Goal: Task Accomplishment & Management: Manage account settings

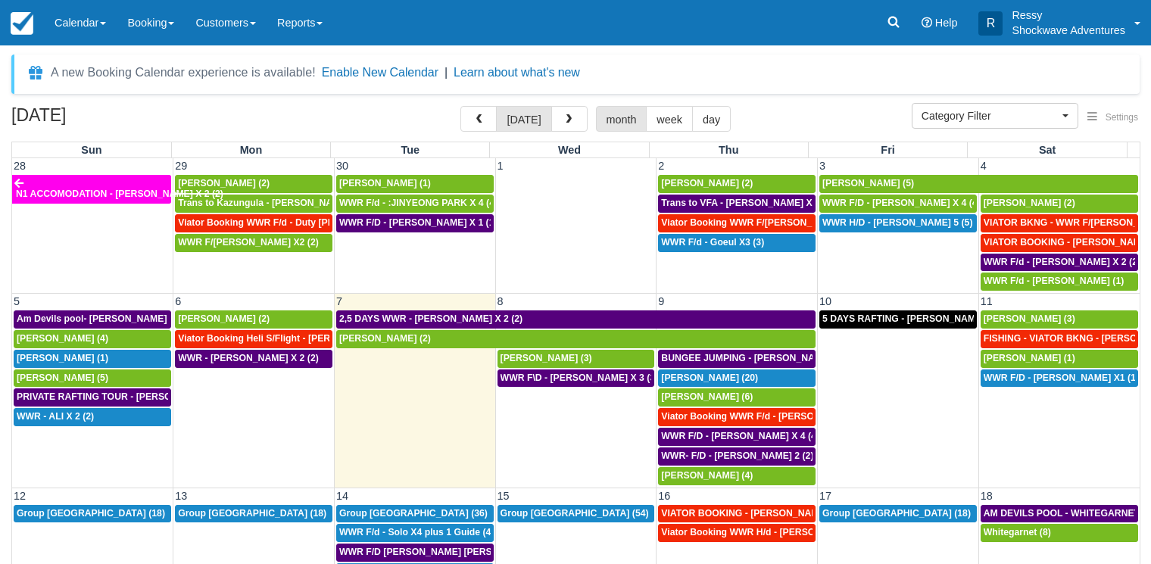
select select
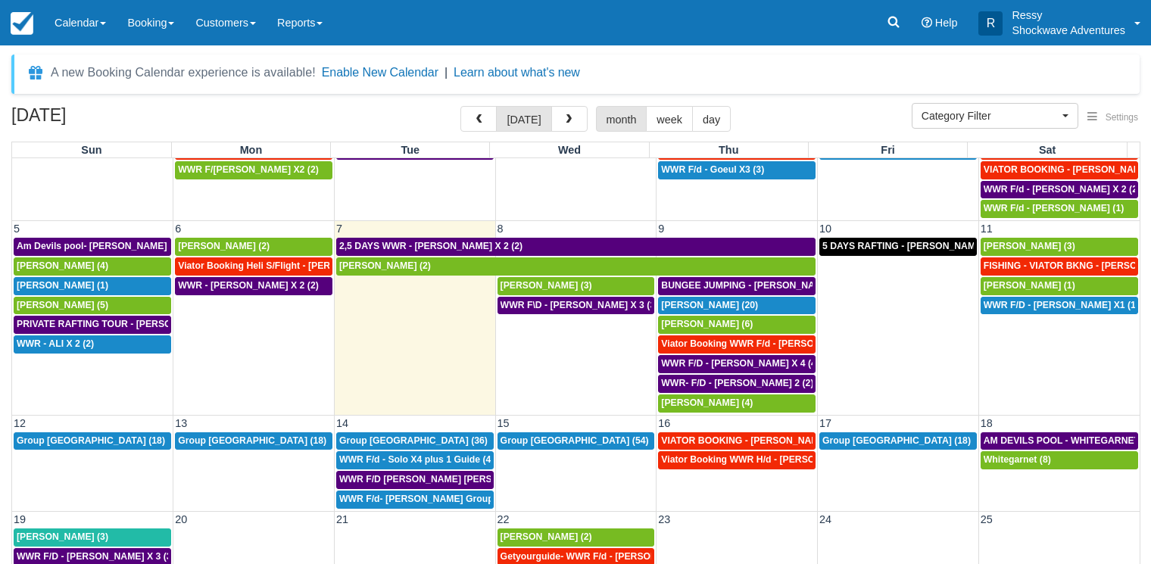
scroll to position [119, 0]
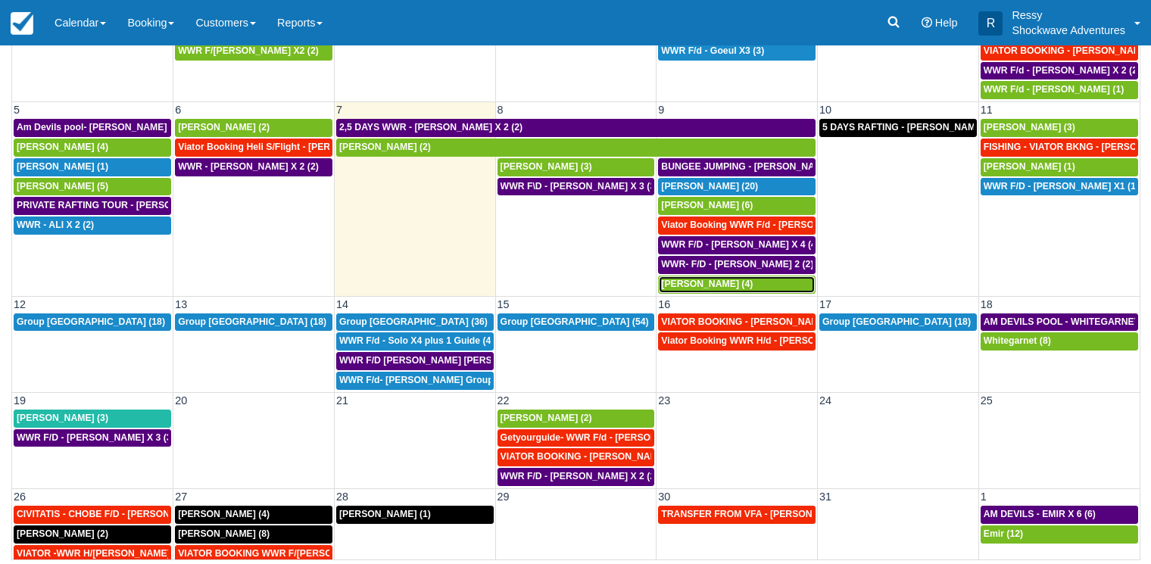
click at [700, 284] on span "[PERSON_NAME] (4)" at bounding box center [707, 284] width 92 height 11
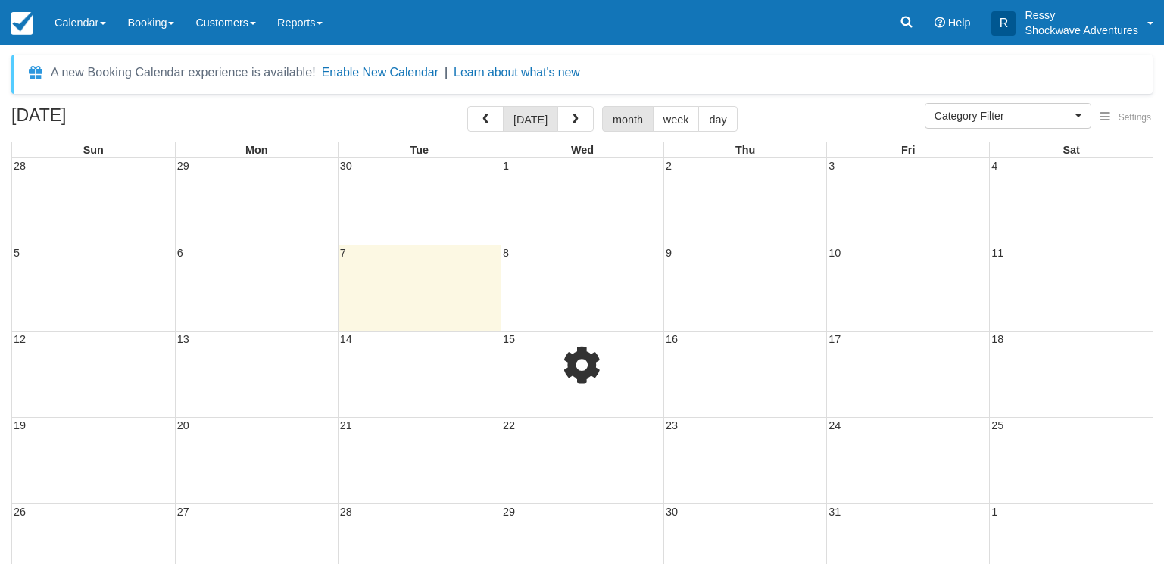
select select
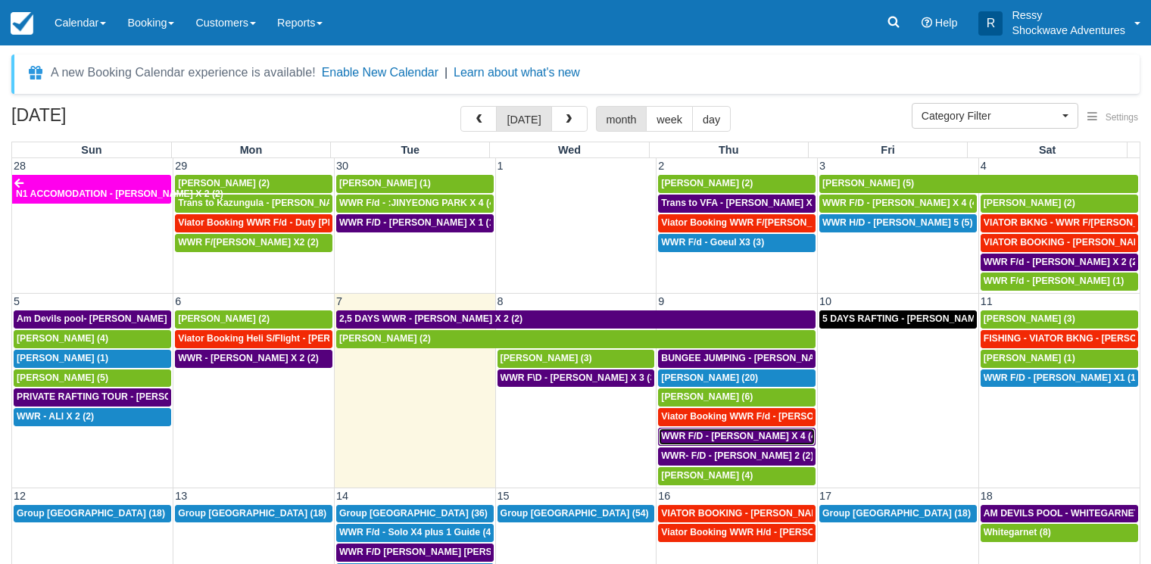
click at [748, 437] on span "WWR F/D - YULIYA STADNIK X 4 (4)" at bounding box center [740, 436] width 158 height 11
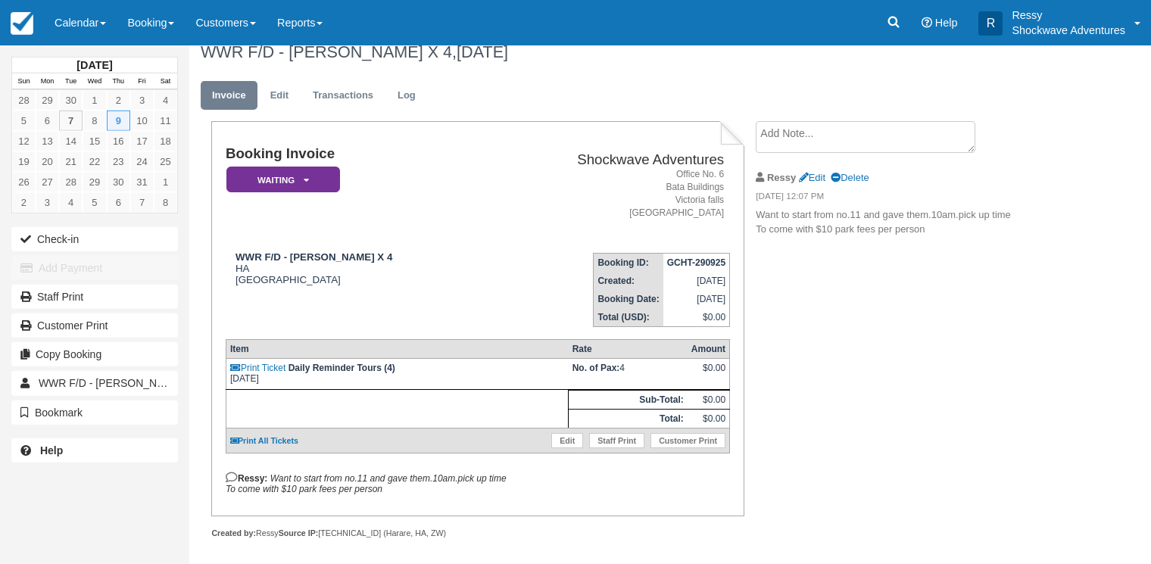
scroll to position [33, 0]
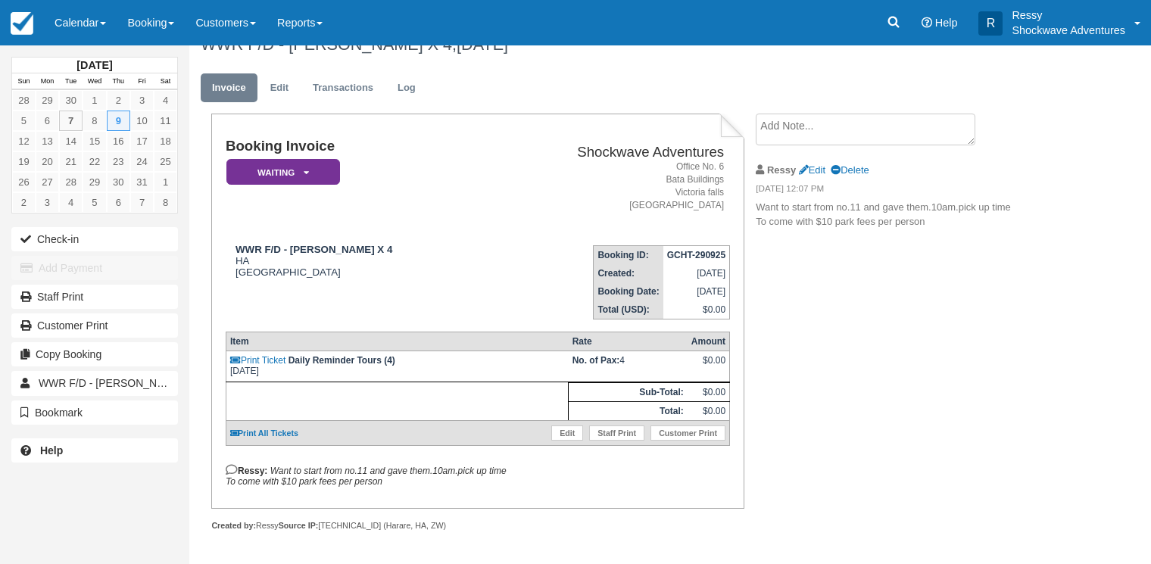
click at [791, 129] on textarea at bounding box center [866, 130] width 220 height 32
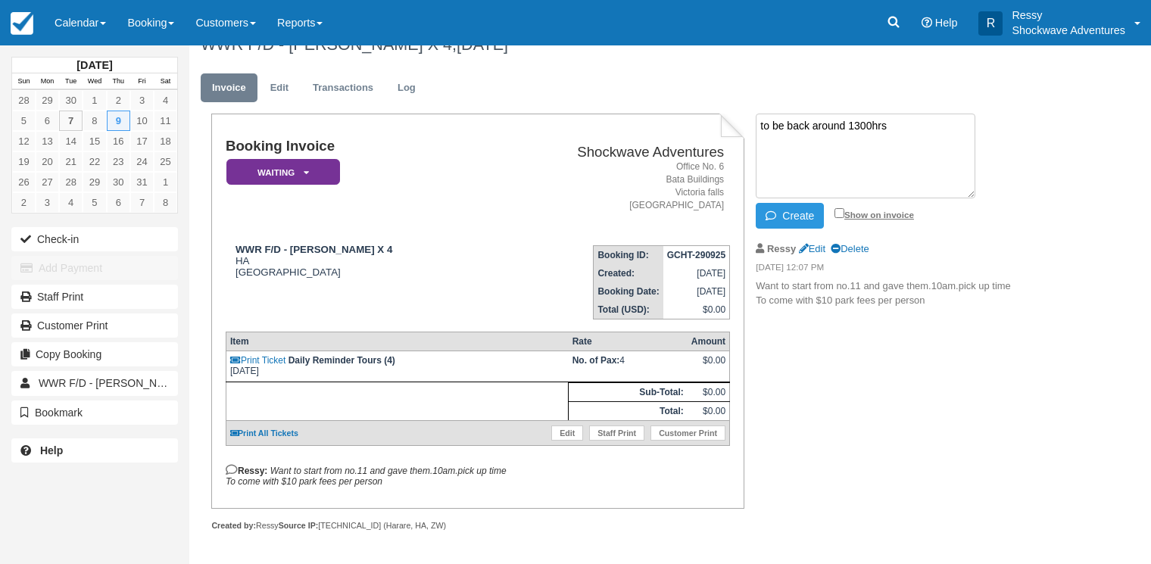
type textarea "to be back around 1300hrs"
click at [835, 208] on input "Show on invoice" at bounding box center [840, 213] width 10 height 10
checkbox input "true"
click at [794, 204] on button "Create" at bounding box center [790, 216] width 68 height 26
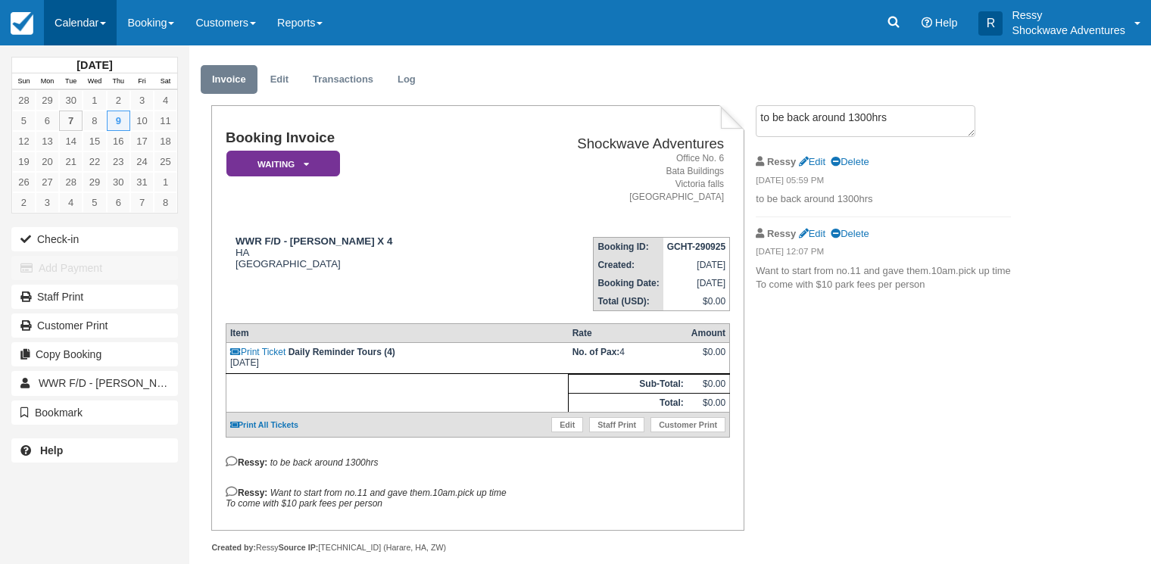
click at [95, 27] on link "Calendar" at bounding box center [80, 22] width 73 height 45
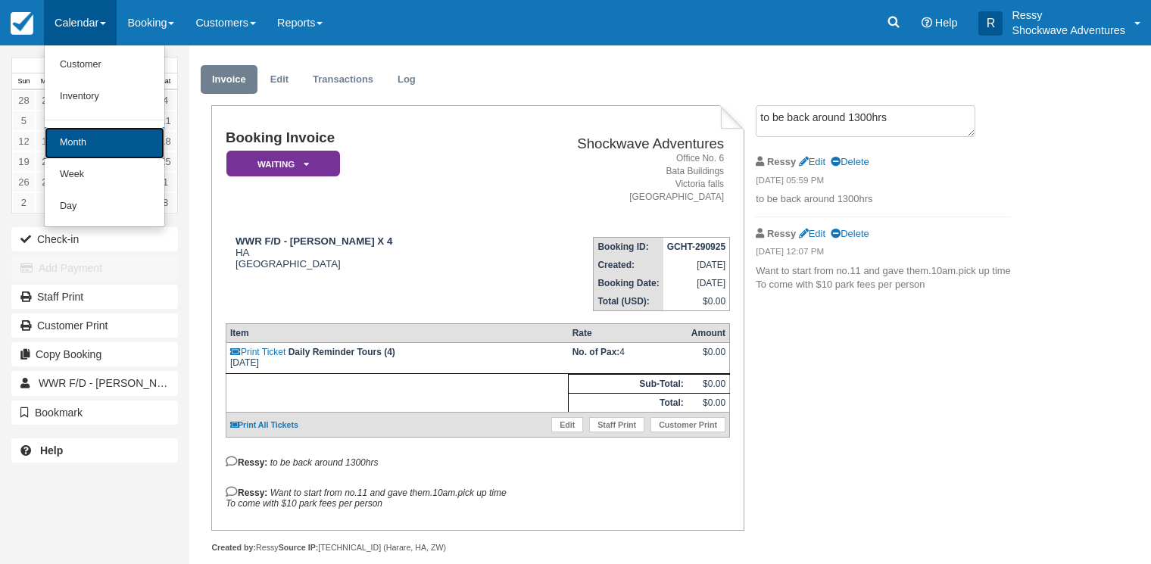
click at [99, 145] on link "Month" at bounding box center [105, 143] width 120 height 32
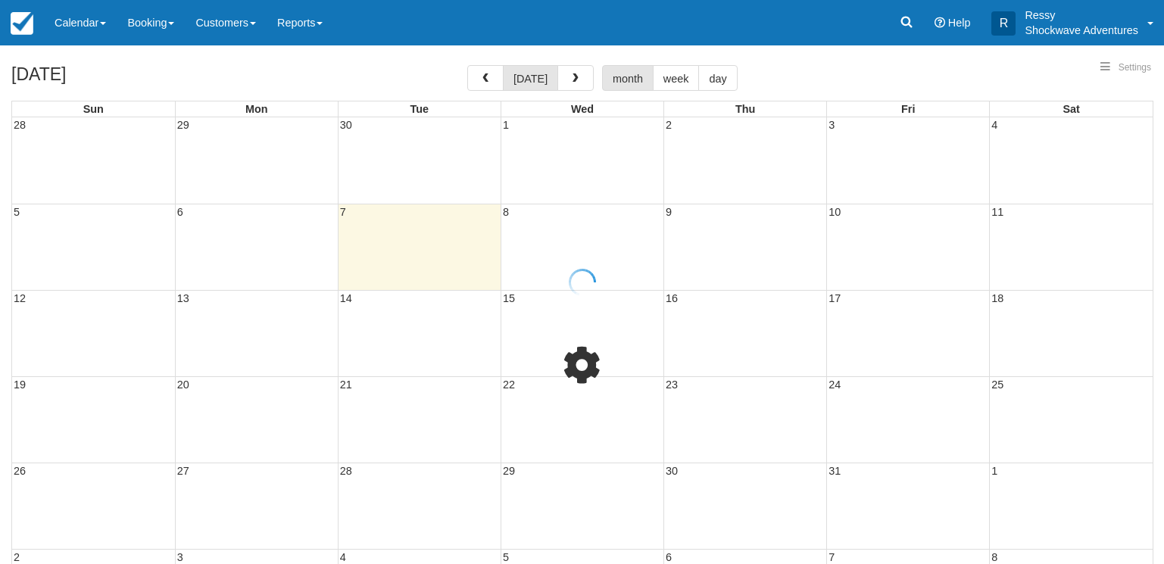
select select
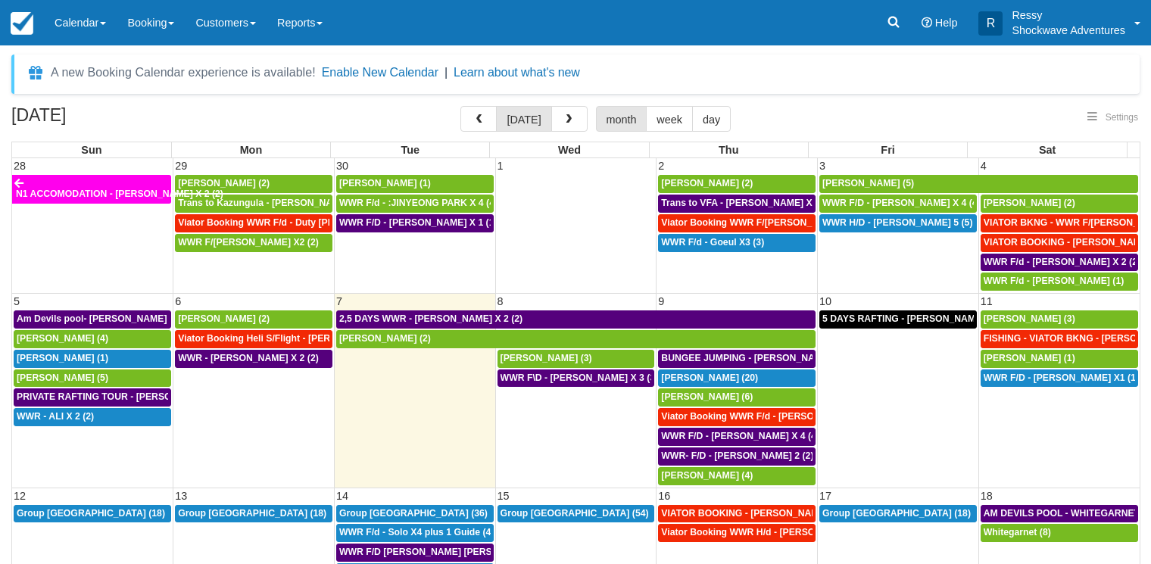
select select
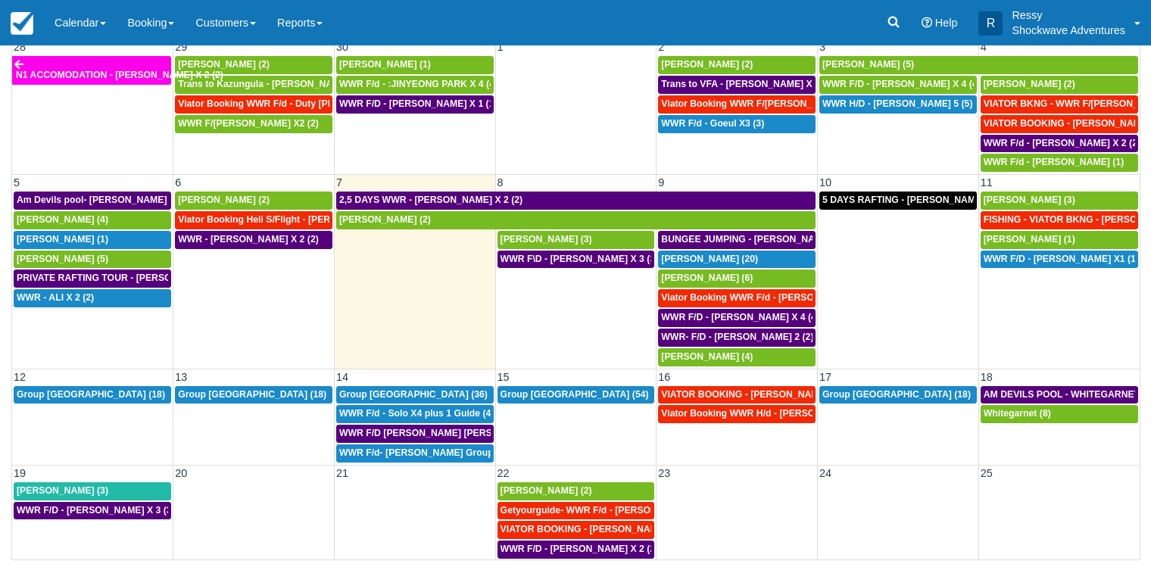
scroll to position [119, 0]
click at [735, 315] on span "WWR F/D - YULIYA STADNIK X 4 (4)" at bounding box center [740, 317] width 158 height 11
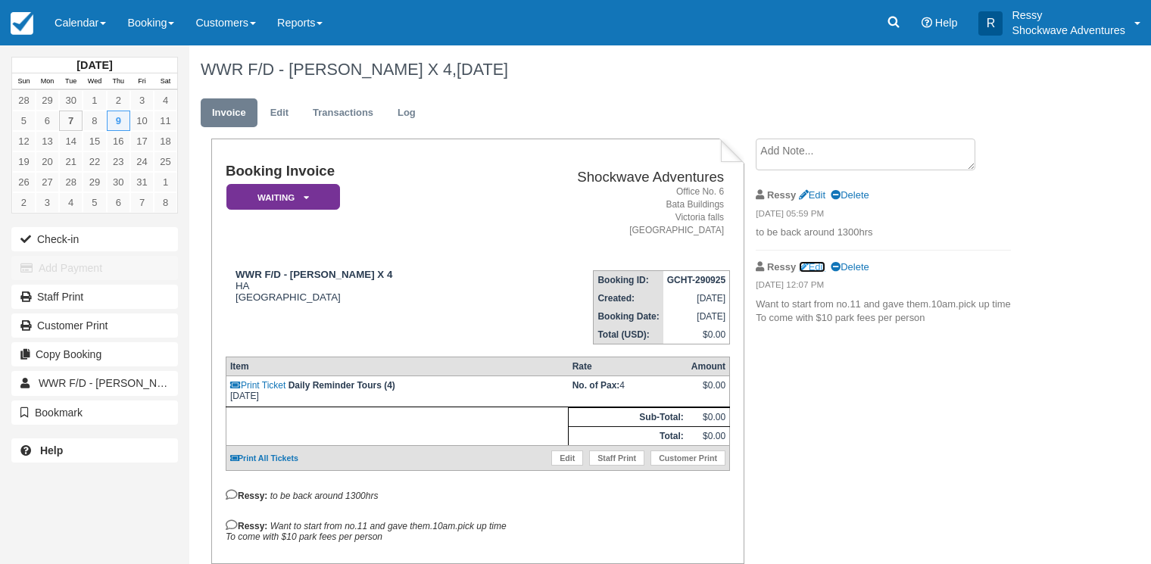
click at [821, 266] on link "Edit" at bounding box center [812, 266] width 27 height 11
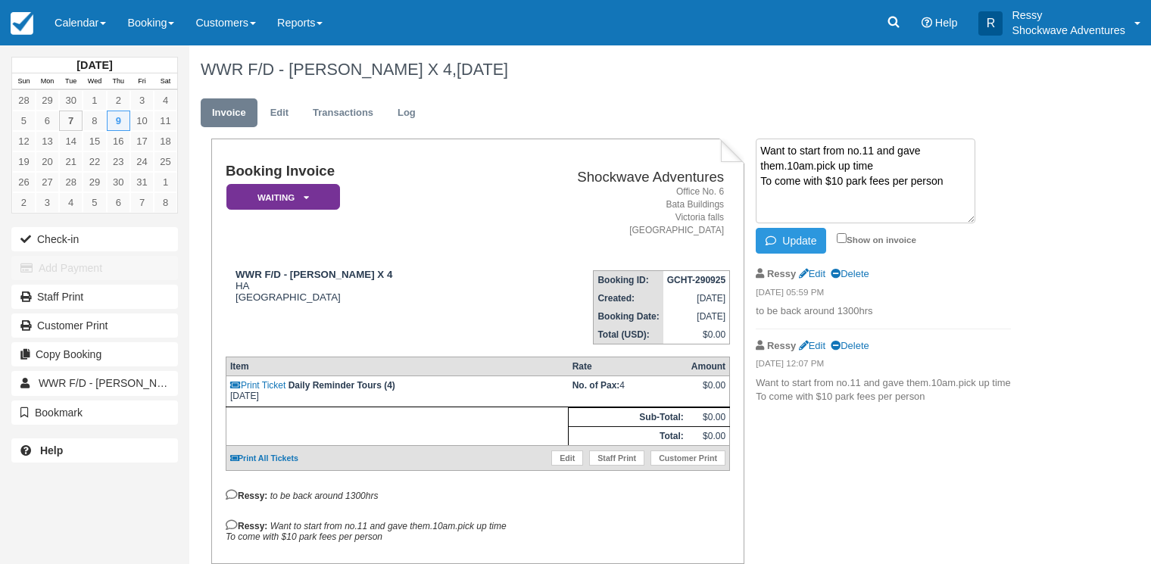
click at [762, 149] on textarea "Want to start from no.11 and gave them.10am.pick up time To come with $10 park …" at bounding box center [866, 181] width 220 height 85
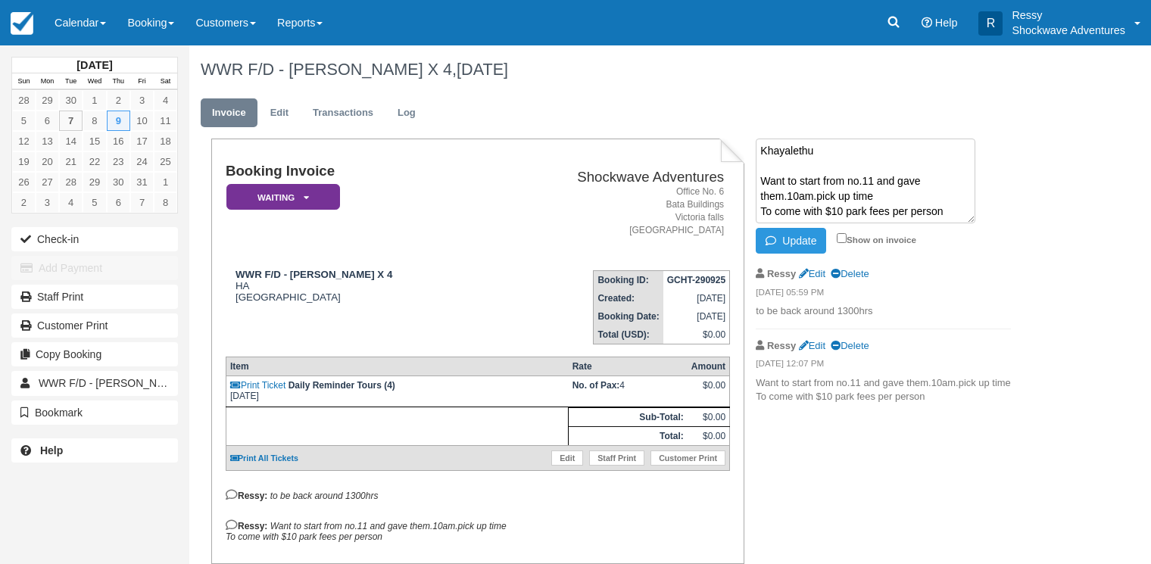
click at [820, 148] on textarea "Khayalethu Want to start from no.11 and gave them.10am.pick up time To come wit…" at bounding box center [866, 181] width 220 height 85
type textarea "Khayalethu @ 10am Want to start from no.11 and gave them.10am.pick up time To c…"
click at [844, 236] on input "Show on invoice" at bounding box center [842, 238] width 10 height 10
checkbox input "true"
click at [810, 235] on button "Update" at bounding box center [791, 241] width 70 height 26
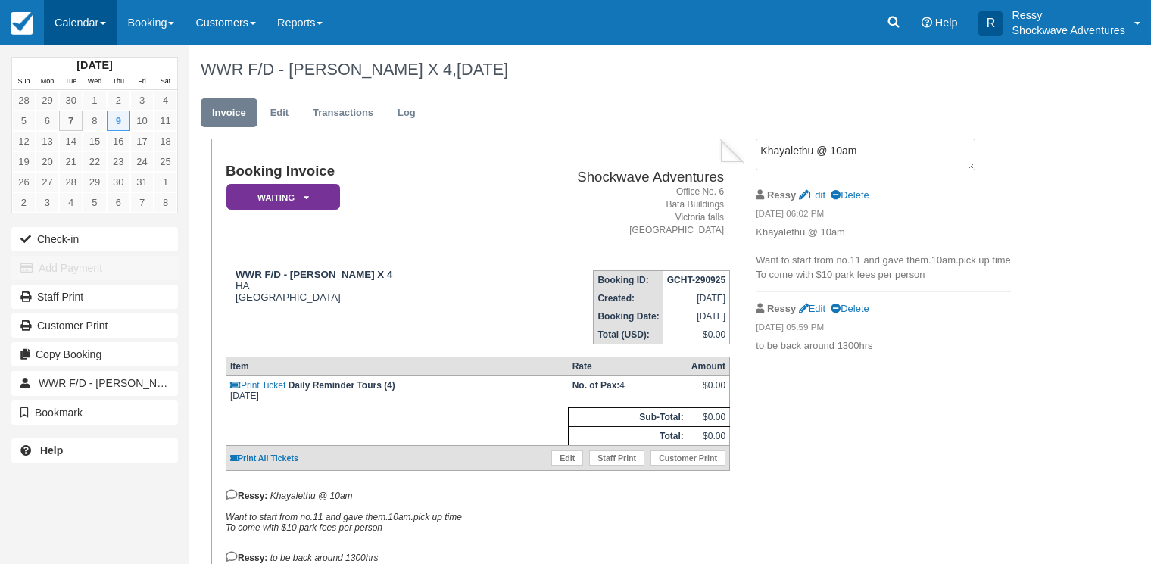
click at [73, 14] on link "Calendar" at bounding box center [80, 22] width 73 height 45
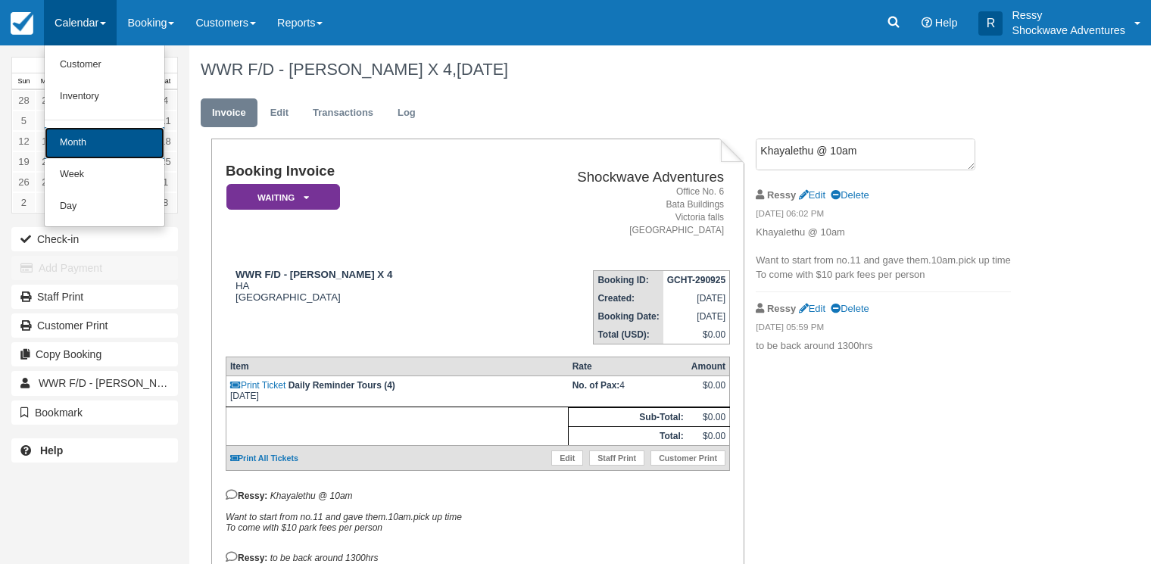
click at [80, 146] on link "Month" at bounding box center [105, 143] width 120 height 32
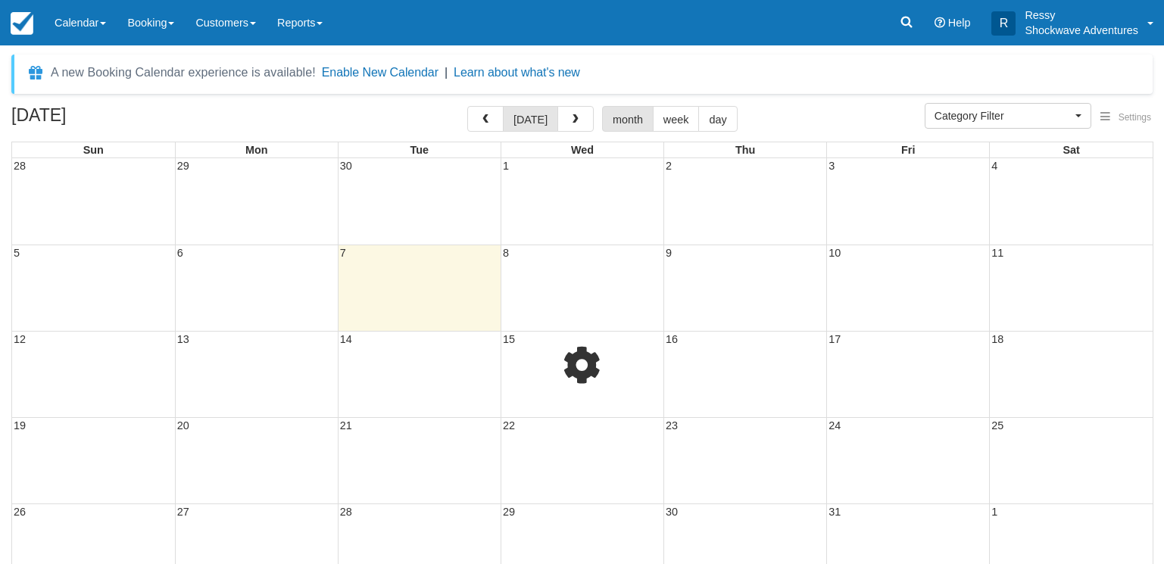
select select
